Goal: Navigation & Orientation: Locate item on page

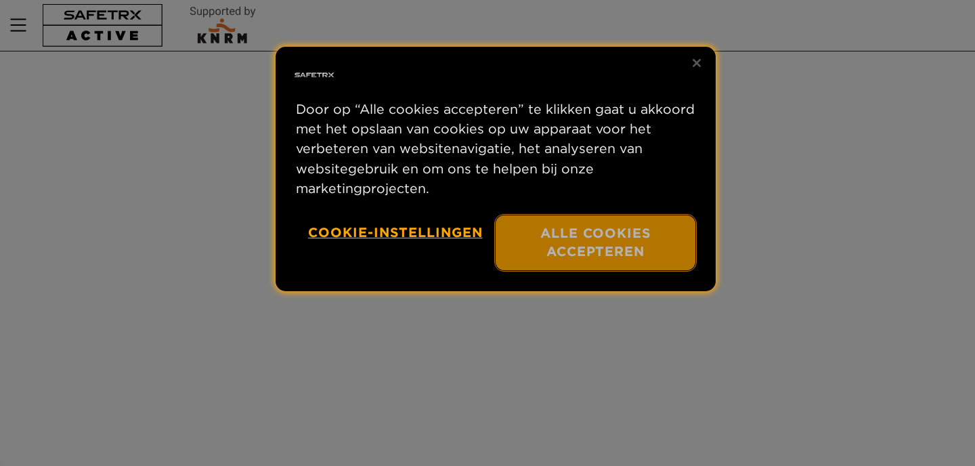
click at [633, 236] on button "Alle cookies accepteren" at bounding box center [595, 242] width 200 height 55
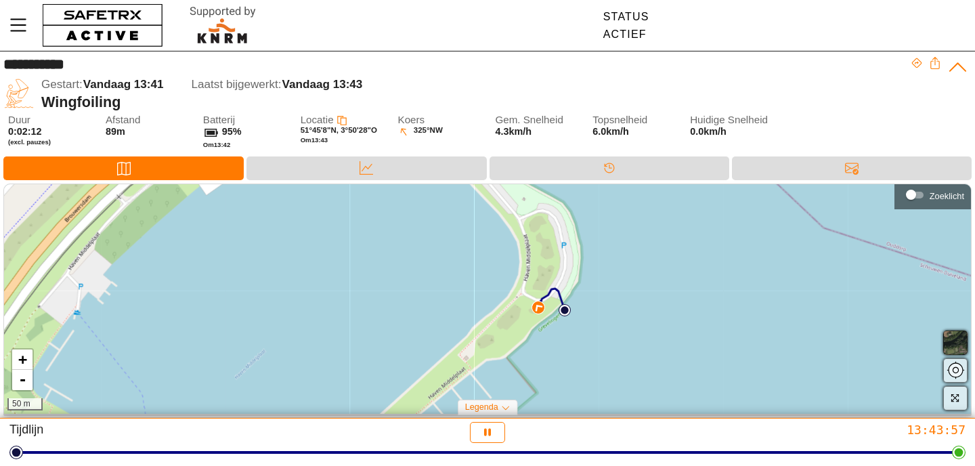
drag, startPoint x: 757, startPoint y: 323, endPoint x: 752, endPoint y: 352, distance: 29.5
click at [753, 348] on div "+ - 50 m" at bounding box center [487, 298] width 967 height 229
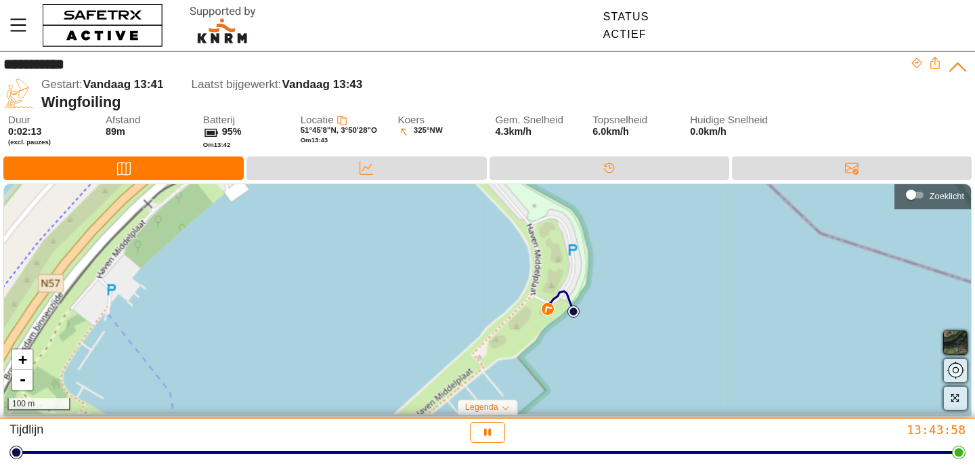
click at [749, 355] on div "+ - 100 m" at bounding box center [487, 298] width 967 height 229
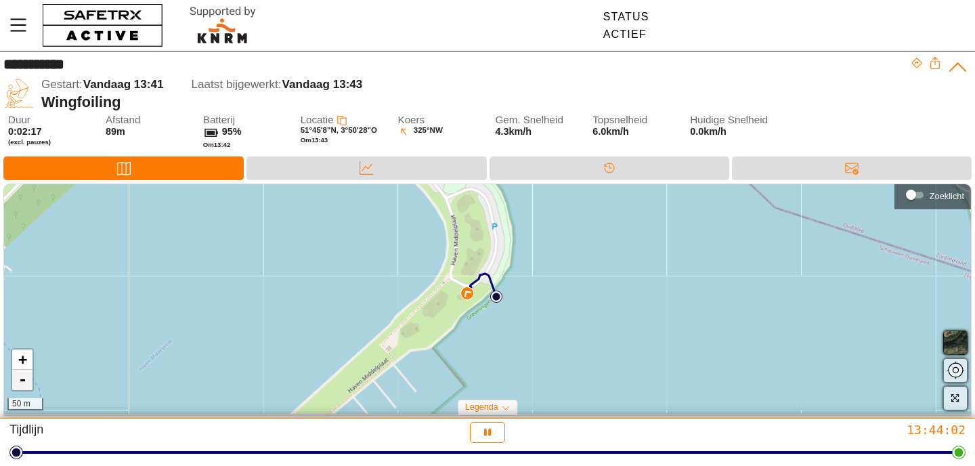
click at [22, 383] on link "-" at bounding box center [22, 380] width 20 height 20
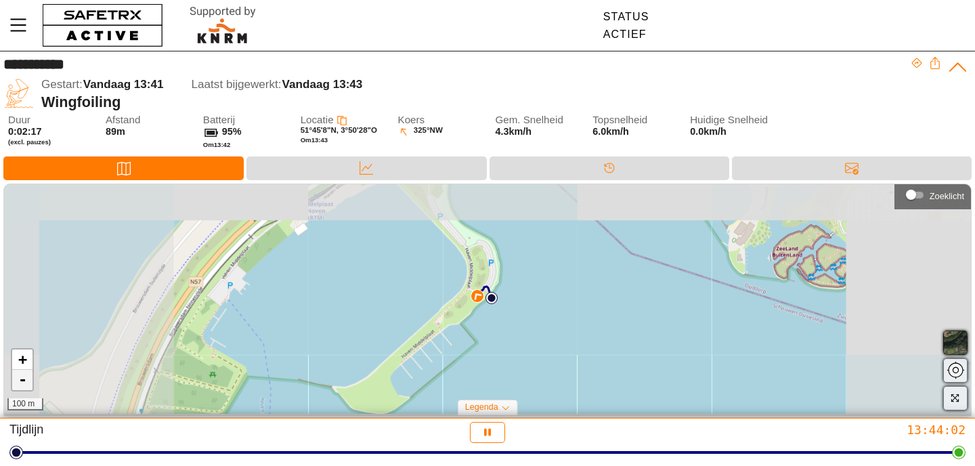
click at [22, 383] on link "-" at bounding box center [22, 380] width 20 height 20
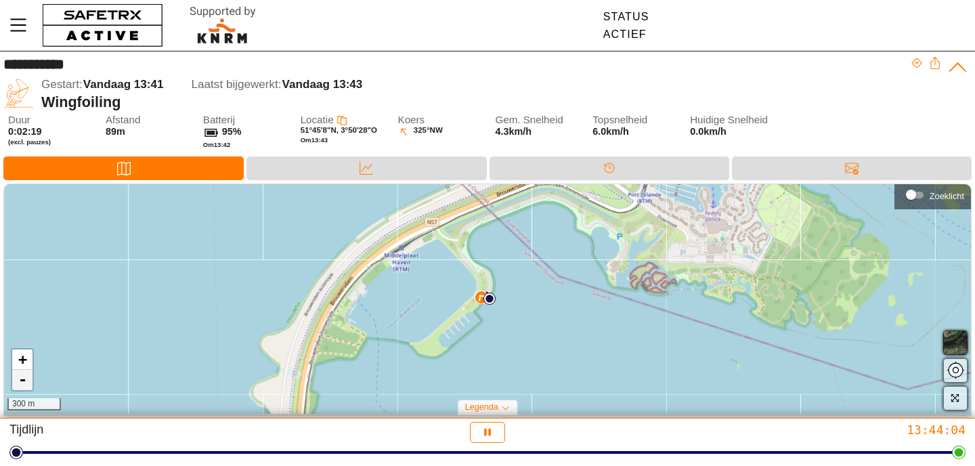
click at [22, 383] on link "-" at bounding box center [22, 380] width 20 height 20
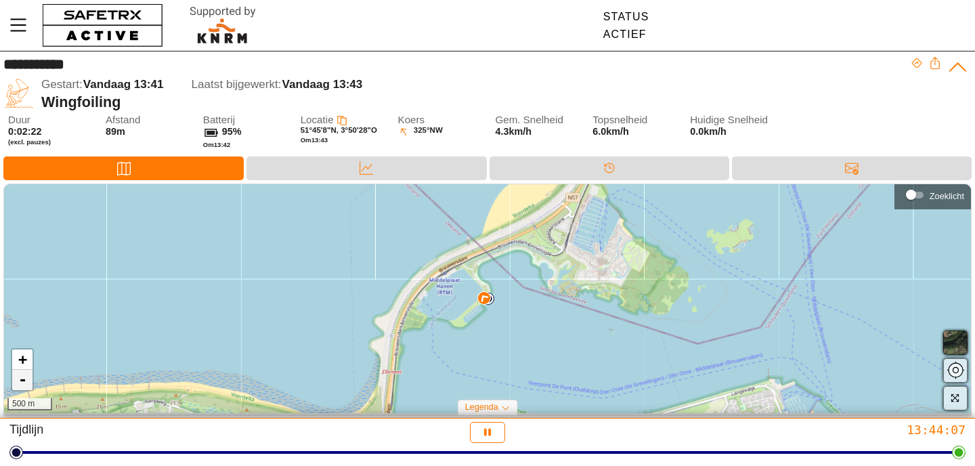
click at [22, 383] on link "-" at bounding box center [22, 380] width 20 height 20
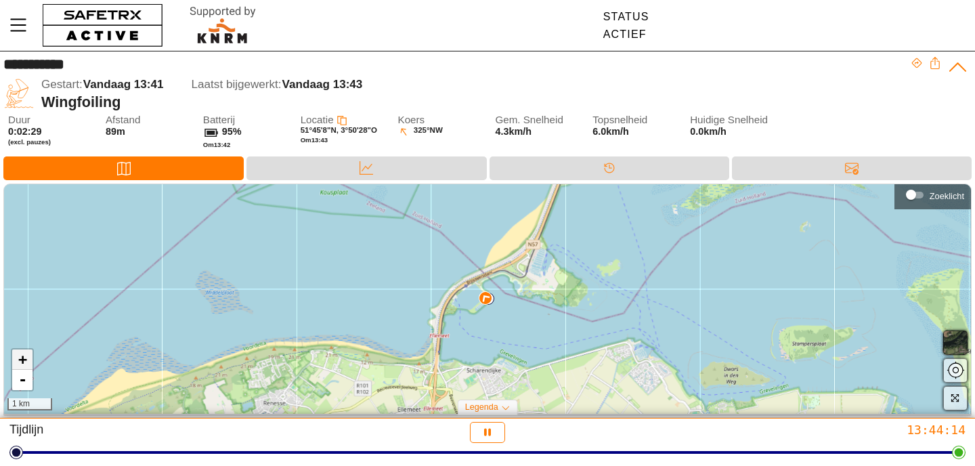
click at [20, 362] on link "+" at bounding box center [22, 359] width 20 height 20
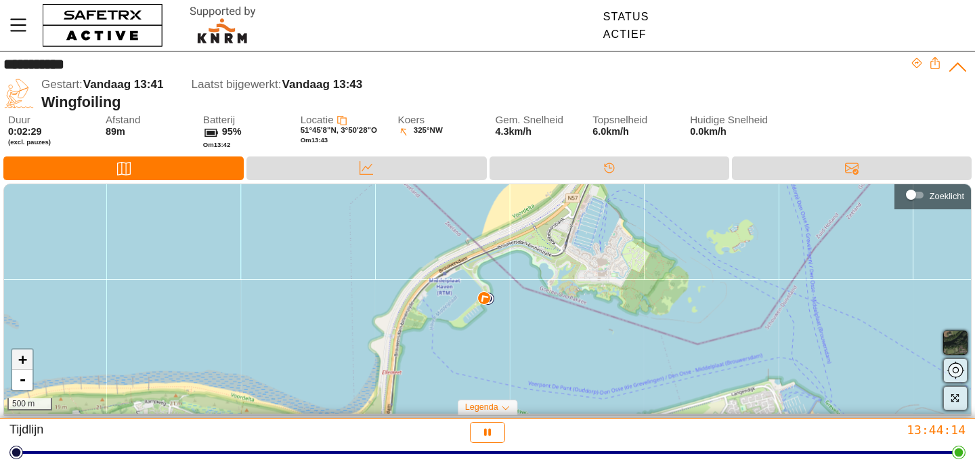
click at [20, 362] on link "+" at bounding box center [22, 359] width 20 height 20
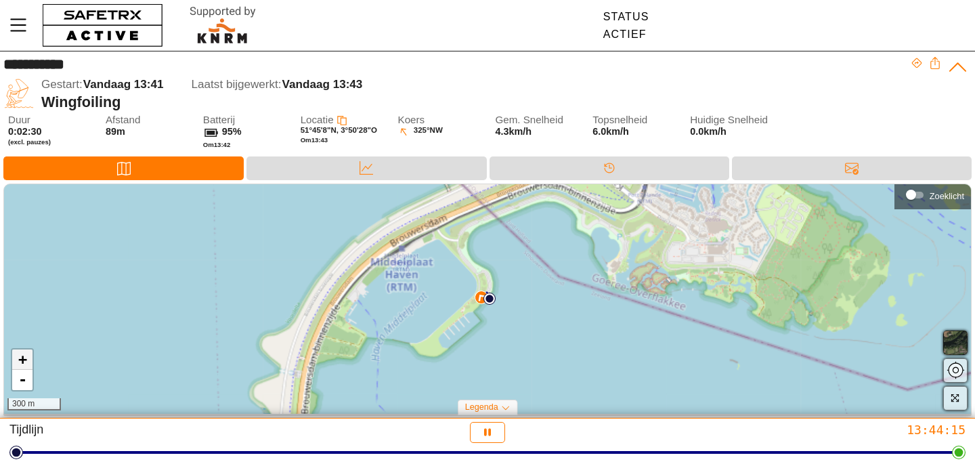
click at [20, 362] on link "+" at bounding box center [22, 359] width 20 height 20
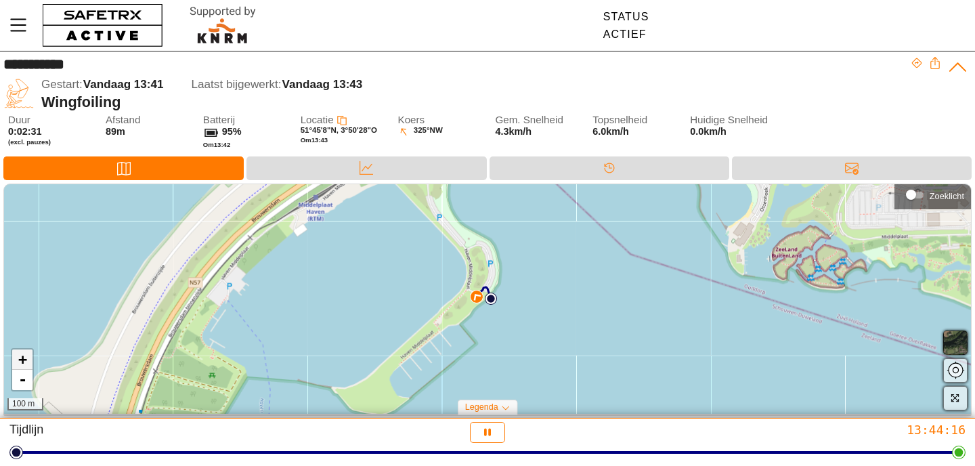
click at [20, 362] on link "+" at bounding box center [22, 359] width 20 height 20
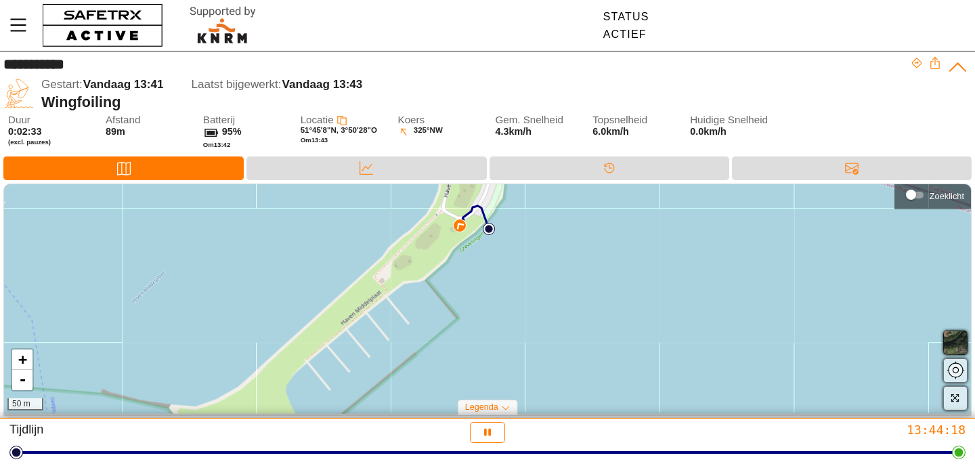
drag, startPoint x: 204, startPoint y: 304, endPoint x: 198, endPoint y: 225, distance: 79.4
click at [198, 226] on div "+ - 50 m" at bounding box center [487, 298] width 967 height 229
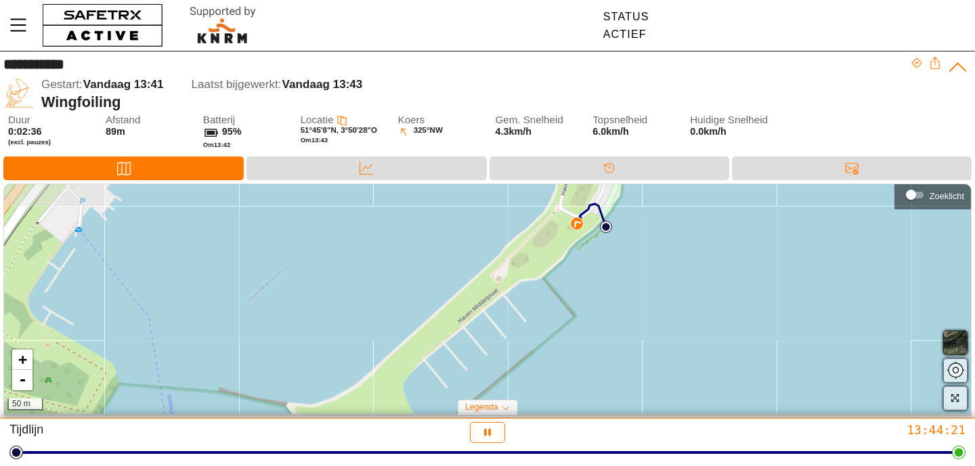
drag, startPoint x: 168, startPoint y: 336, endPoint x: 328, endPoint y: 240, distance: 186.7
click at [327, 241] on div "+ - 50 m" at bounding box center [487, 298] width 967 height 229
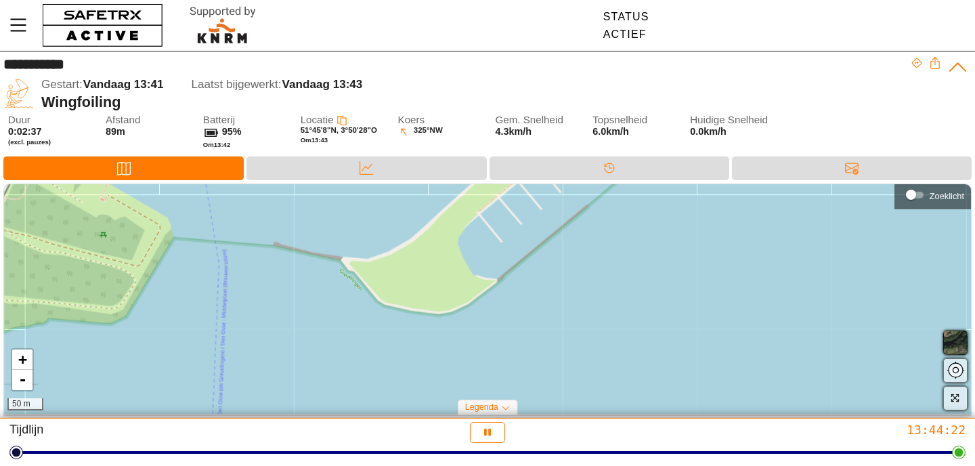
drag, startPoint x: 192, startPoint y: 391, endPoint x: 195, endPoint y: 150, distance: 241.0
click at [195, 150] on div "**********" at bounding box center [487, 235] width 975 height 368
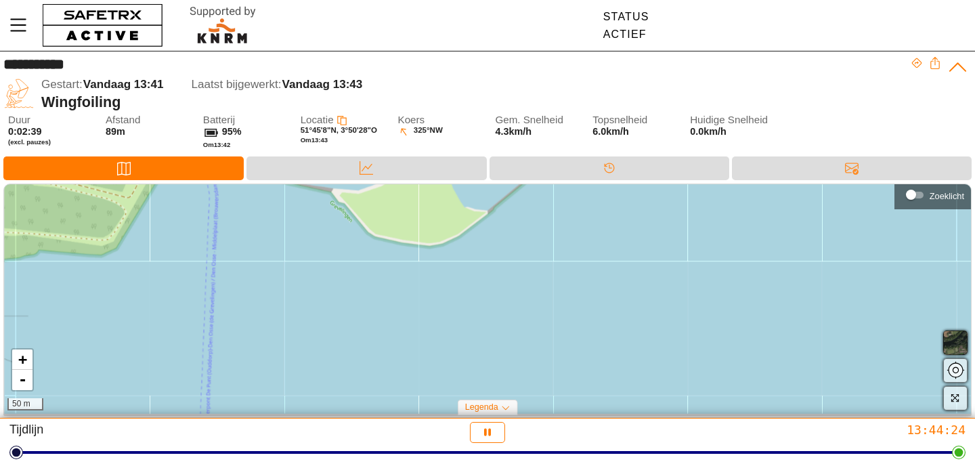
drag, startPoint x: 251, startPoint y: 287, endPoint x: 269, endPoint y: 510, distance: 223.4
click at [269, 465] on html "**********" at bounding box center [487, 233] width 975 height 466
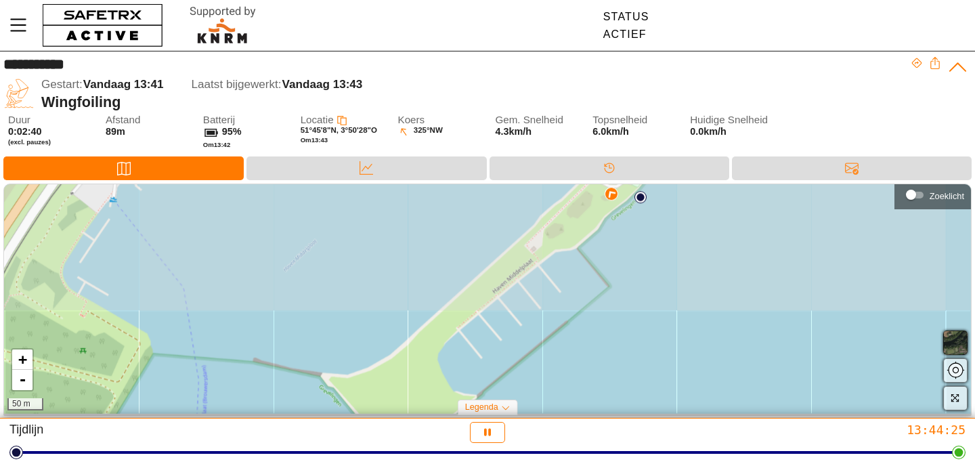
drag, startPoint x: 269, startPoint y: 326, endPoint x: 257, endPoint y: 510, distance: 184.5
click at [257, 465] on html "**********" at bounding box center [487, 233] width 975 height 466
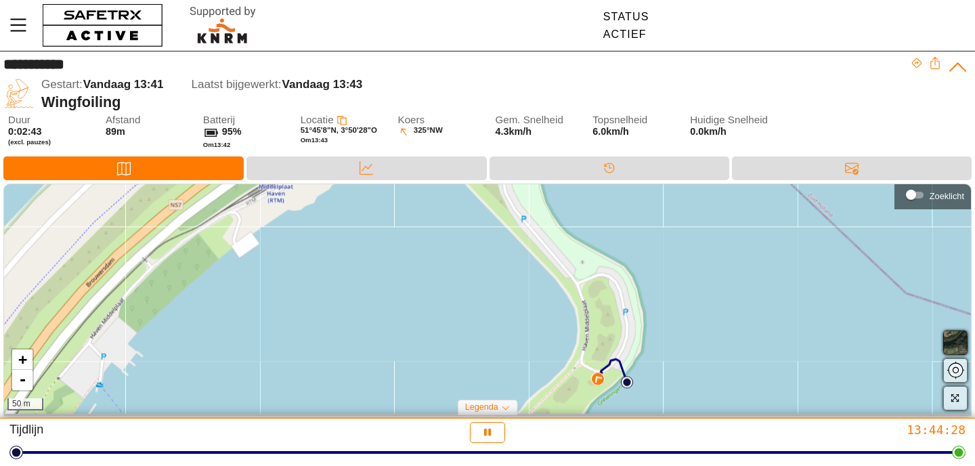
drag, startPoint x: 284, startPoint y: 325, endPoint x: 271, endPoint y: 510, distance: 185.2
click at [271, 465] on html "**********" at bounding box center [487, 233] width 975 height 466
click at [22, 381] on link "-" at bounding box center [22, 380] width 20 height 20
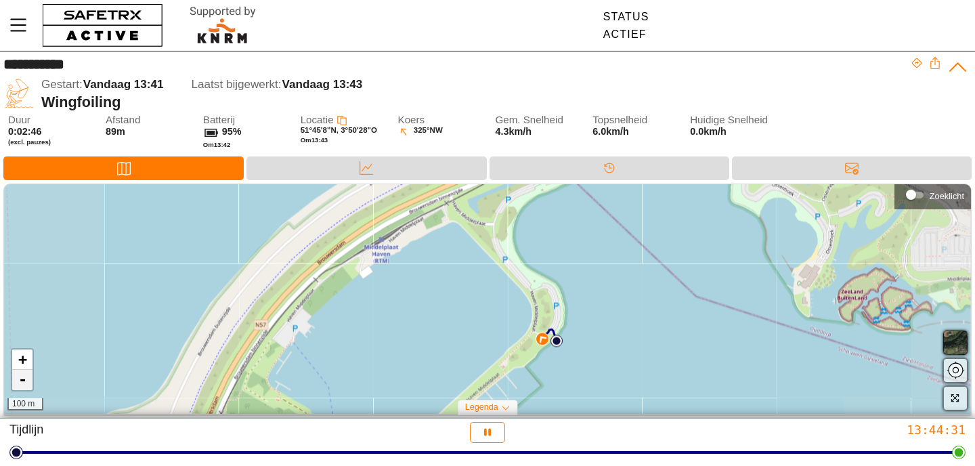
click at [22, 381] on link "-" at bounding box center [22, 380] width 20 height 20
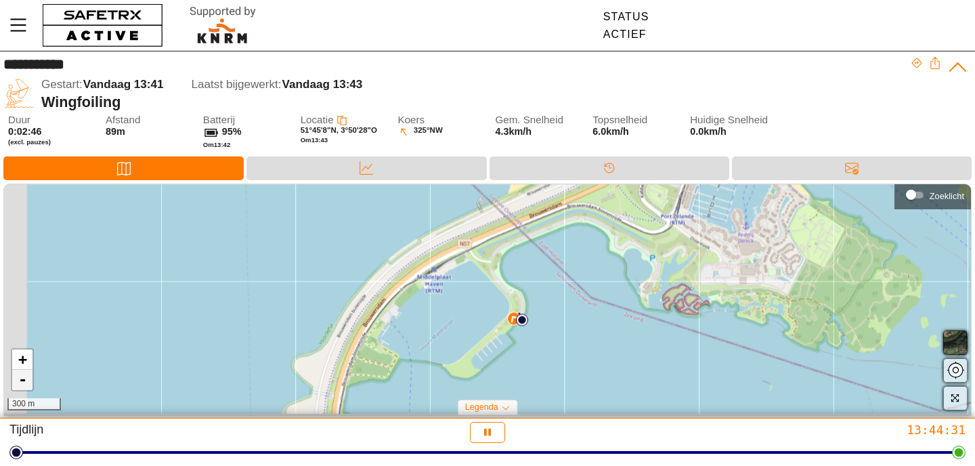
click at [22, 381] on link "-" at bounding box center [22, 380] width 20 height 20
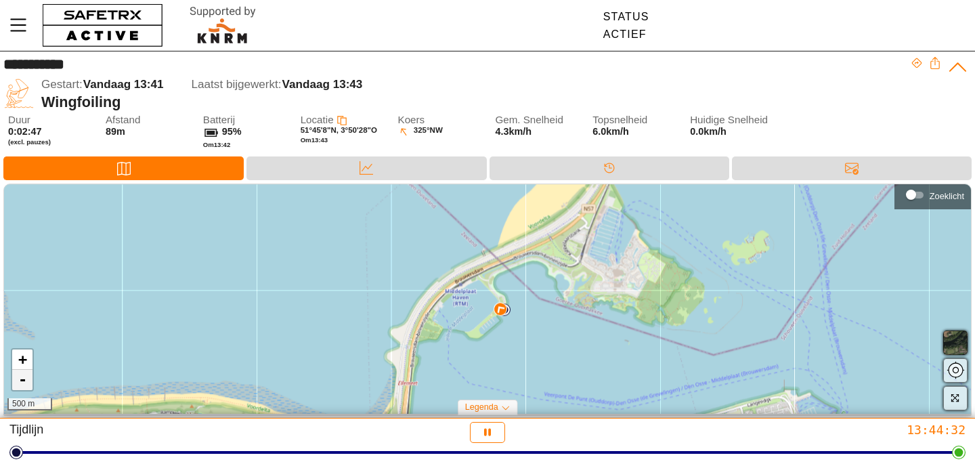
click at [22, 381] on link "-" at bounding box center [22, 380] width 20 height 20
